Goal: Task Accomplishment & Management: Use online tool/utility

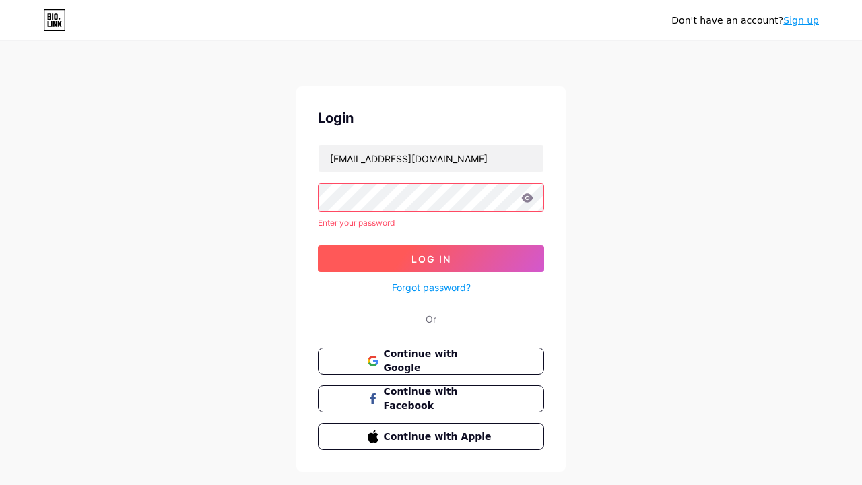
click at [431, 253] on span "Log In" at bounding box center [432, 258] width 40 height 11
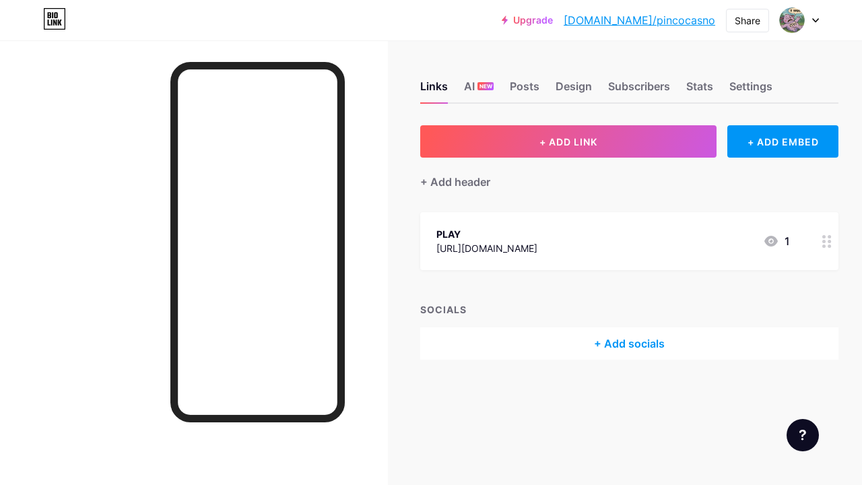
click at [431, 243] on div "PLAY [URL][DOMAIN_NAME] 1" at bounding box center [629, 241] width 418 height 58
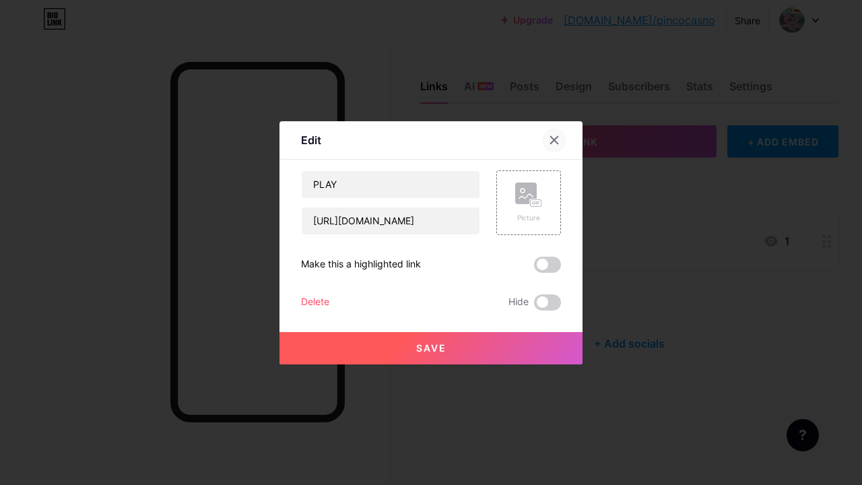
click at [555, 141] on icon at bounding box center [554, 139] width 7 height 7
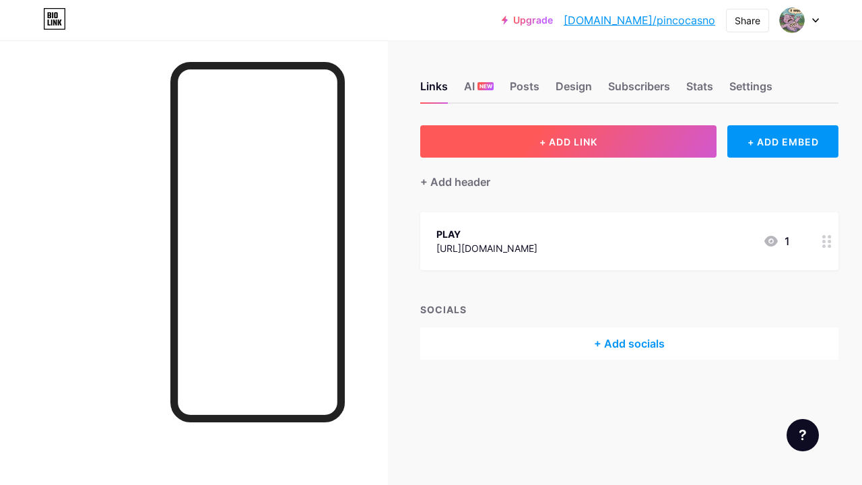
click at [591, 140] on span "+ ADD LINK" at bounding box center [569, 141] width 58 height 11
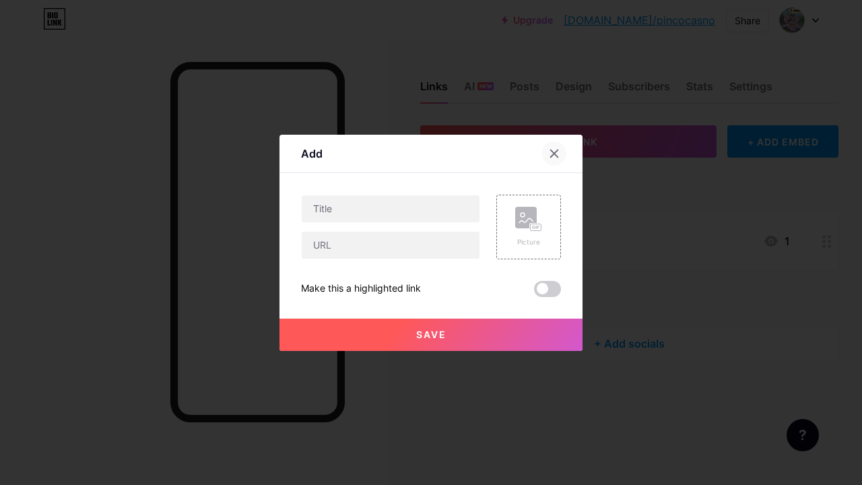
click at [558, 150] on icon at bounding box center [554, 153] width 11 height 11
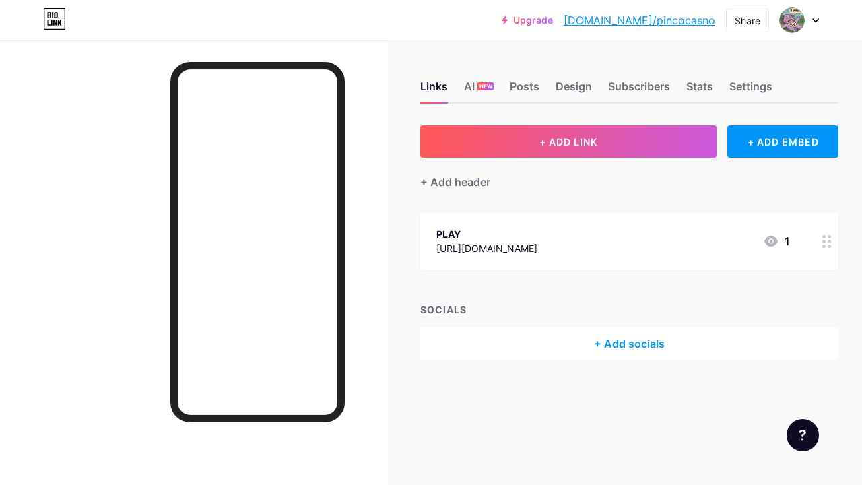
click at [584, 231] on div "PLAY [URL][DOMAIN_NAME] 1" at bounding box center [614, 241] width 354 height 31
click at [556, 142] on icon at bounding box center [554, 139] width 7 height 7
